Goal: Use online tool/utility: Utilize a website feature to perform a specific function

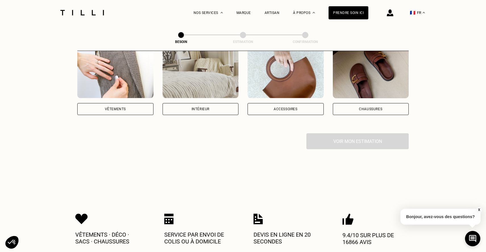
scroll to position [122, 0]
click at [109, 107] on div "Vêtements" at bounding box center [115, 109] width 76 height 12
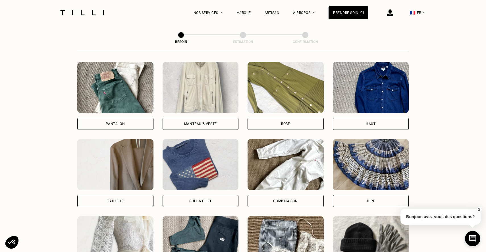
scroll to position [265, 0]
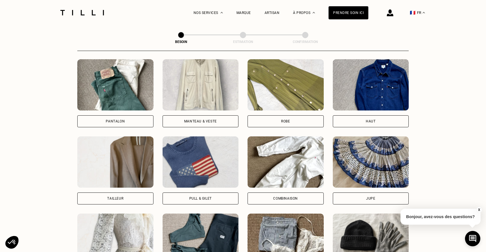
click at [119, 117] on div "Pantalon" at bounding box center [115, 121] width 76 height 12
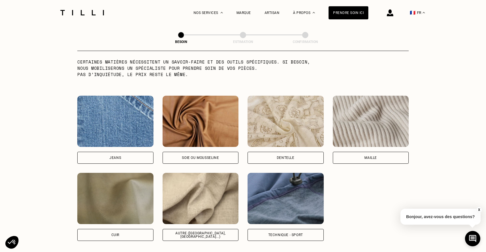
scroll to position [574, 0]
click at [204, 228] on div "Autre ([GEOGRAPHIC_DATA], [GEOGRAPHIC_DATA]...)" at bounding box center [201, 234] width 76 height 12
select select "FR"
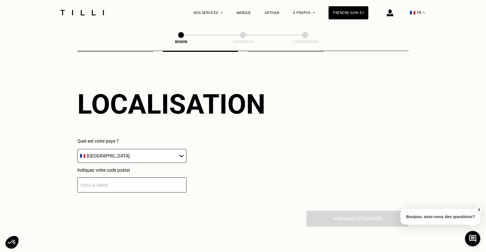
scroll to position [763, 0]
click at [138, 180] on input "number" at bounding box center [131, 184] width 109 height 15
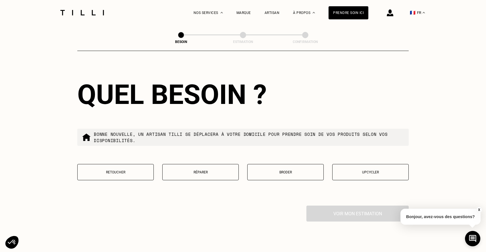
scroll to position [915, 0]
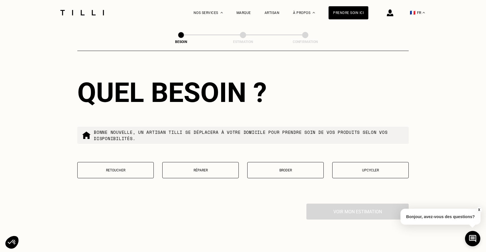
type input "92110"
click at [137, 168] on p "Retoucher" at bounding box center [115, 170] width 70 height 4
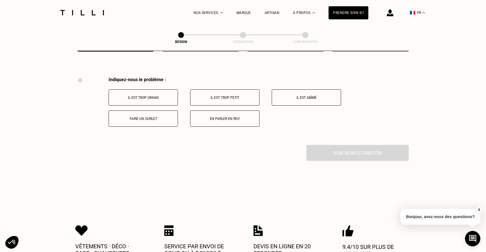
scroll to position [1049, 0]
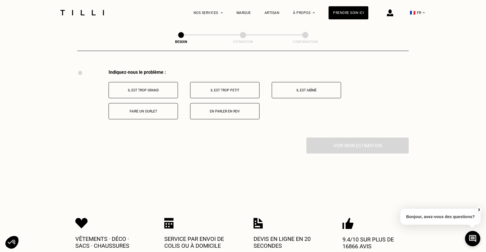
click at [160, 87] on button "Il est trop grand" at bounding box center [143, 90] width 69 height 16
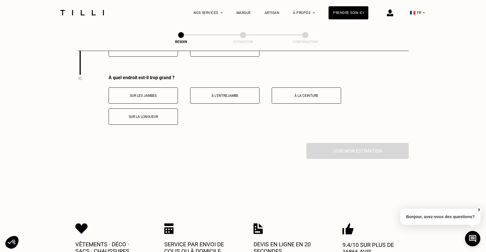
scroll to position [1117, 0]
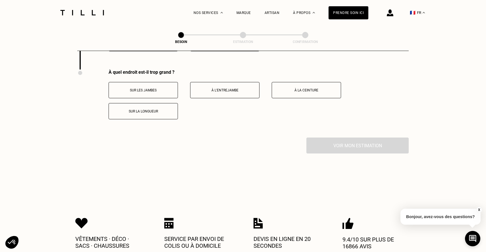
click at [168, 89] on button "Sur les jambes" at bounding box center [143, 90] width 69 height 16
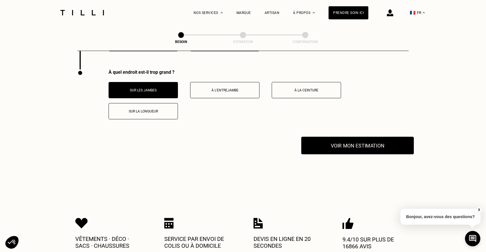
click at [340, 143] on button "Voir mon estimation" at bounding box center [357, 145] width 113 height 18
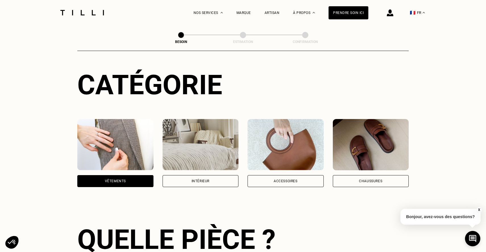
scroll to position [54, 0]
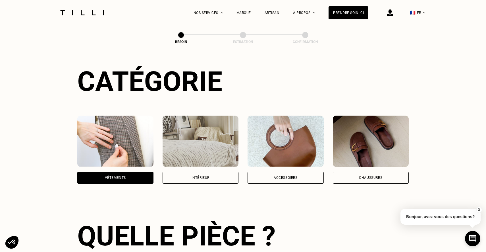
click at [206, 174] on div "Intérieur" at bounding box center [201, 177] width 76 height 12
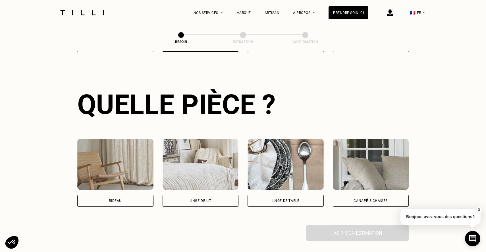
scroll to position [186, 0]
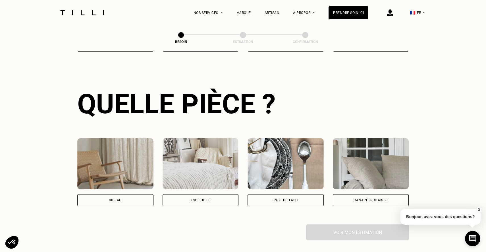
click at [205, 198] on div "Linge de lit" at bounding box center [201, 199] width 22 height 3
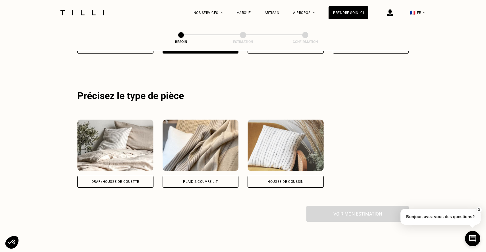
scroll to position [340, 0]
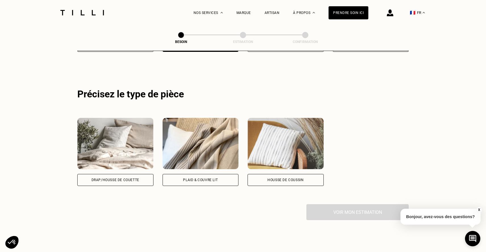
click at [141, 174] on div "Drap/Housse de couette" at bounding box center [115, 180] width 76 height 12
select select "FR"
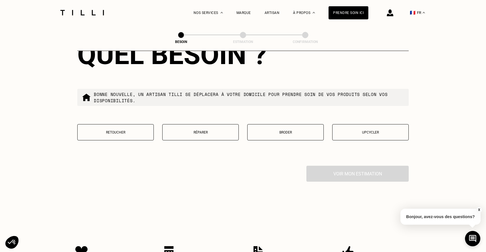
scroll to position [666, 0]
